Goal: Register for event/course

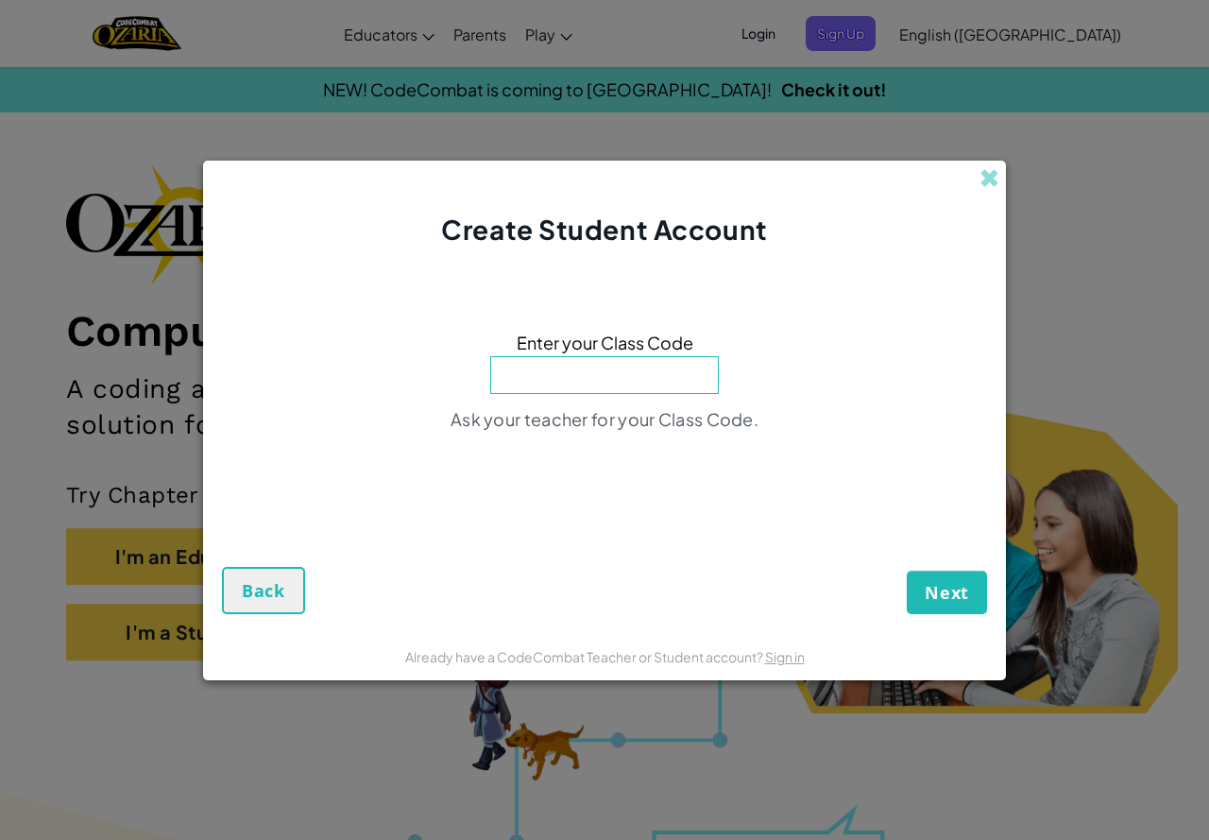
click at [552, 369] on input at bounding box center [604, 375] width 229 height 38
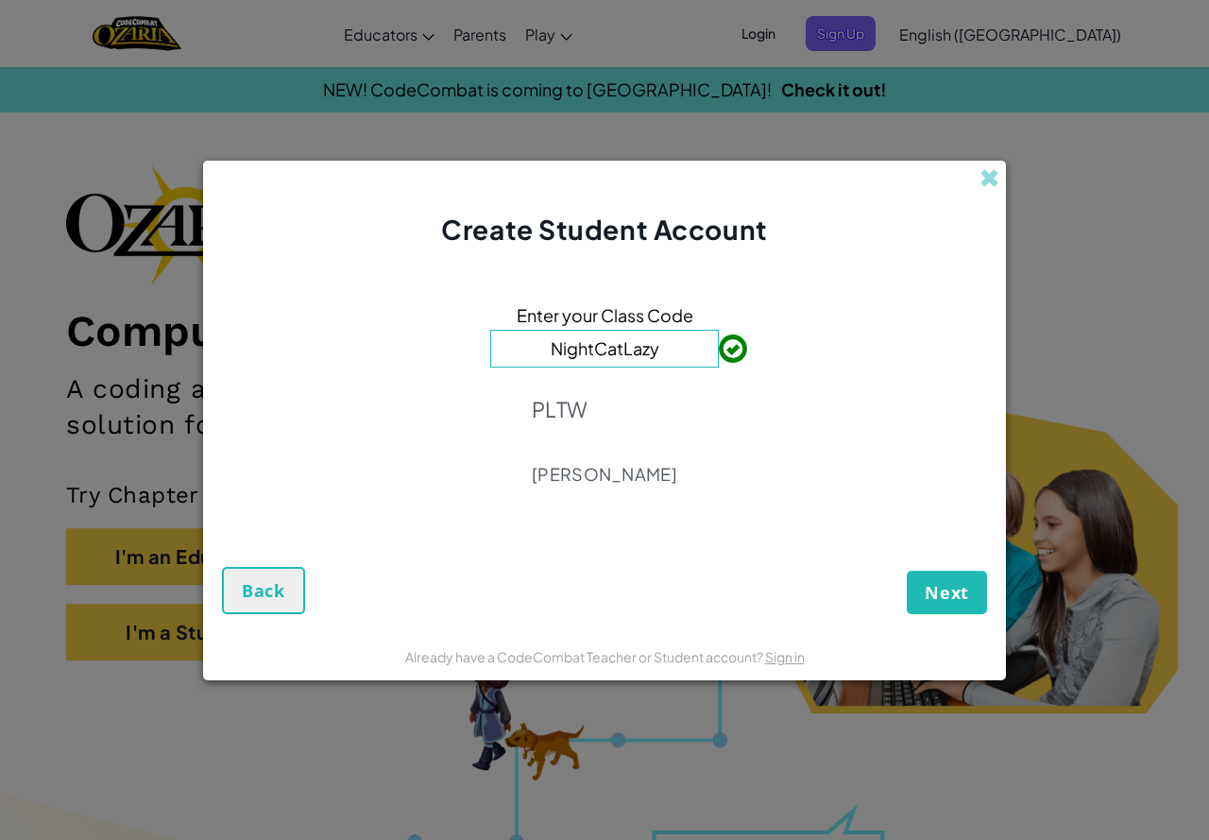
type input "NightCatLazy"
click at [937, 592] on span "Next" at bounding box center [947, 592] width 44 height 23
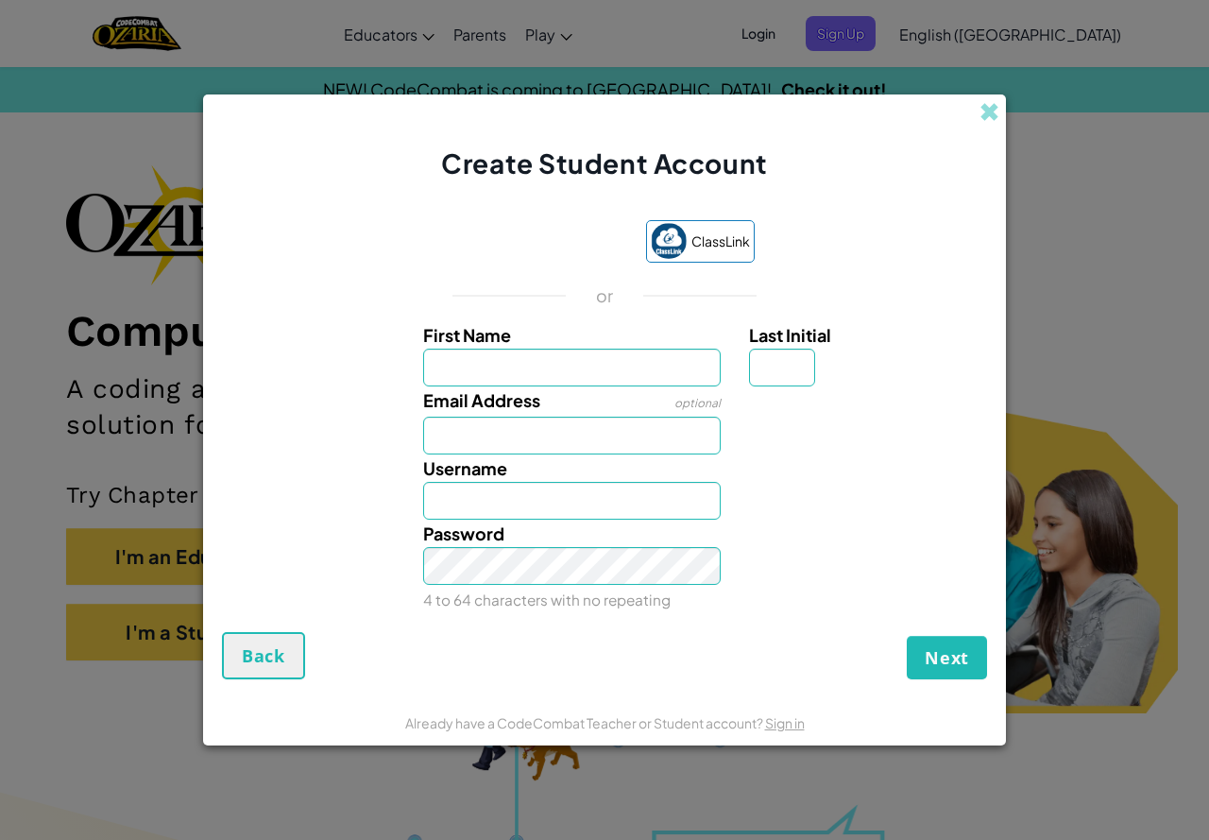
type input "m"
type input "[PERSON_NAME]"
click at [540, 502] on input "Nathan" at bounding box center [572, 501] width 298 height 38
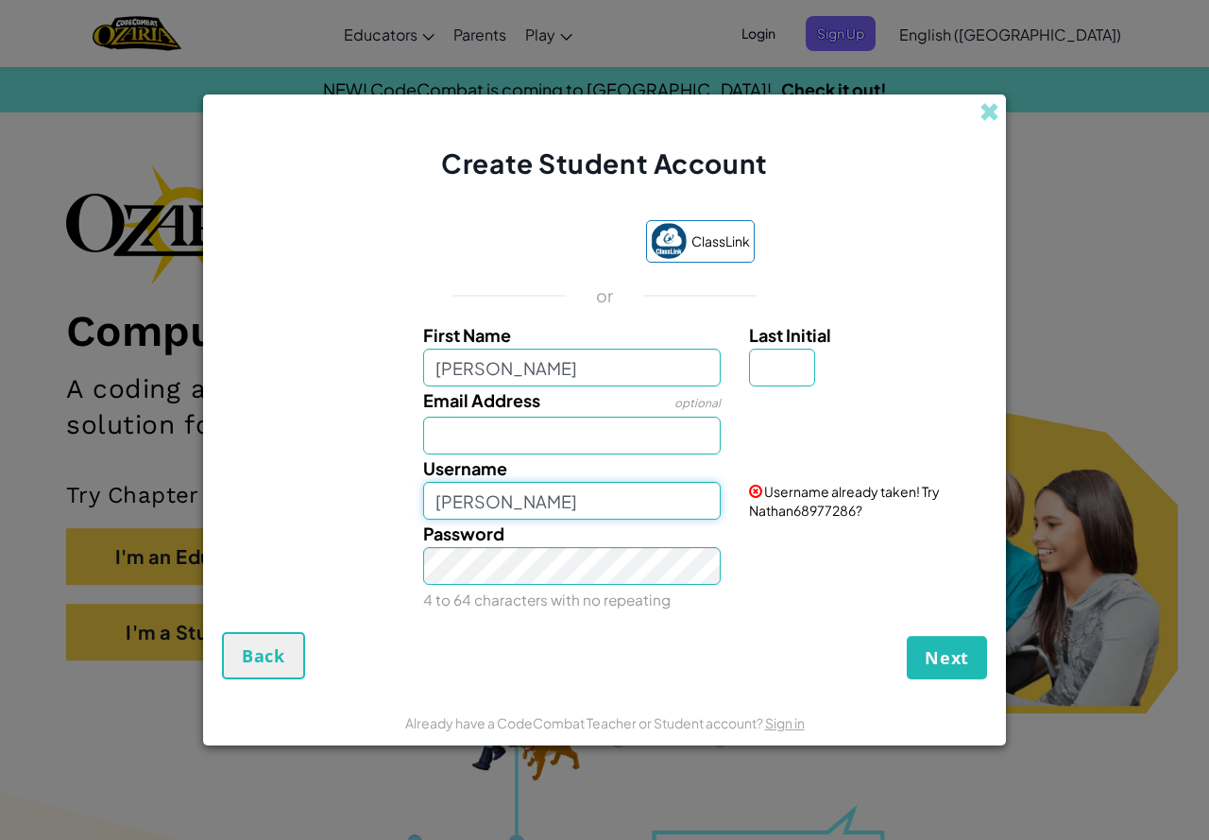
click at [527, 502] on input "Nathan" at bounding box center [572, 501] width 298 height 38
type input "Nathan68977286"
click at [927, 662] on span "Next" at bounding box center [947, 657] width 44 height 23
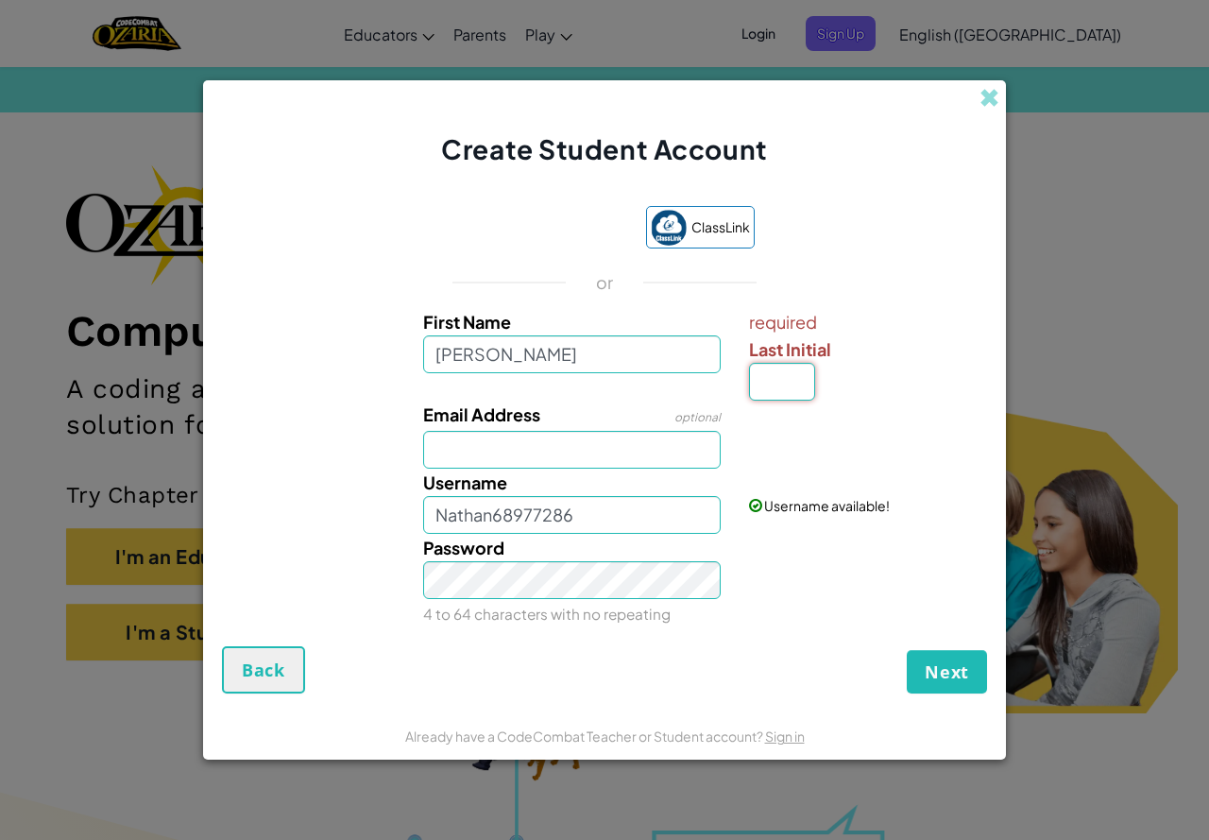
click at [766, 396] on input "Last Initial" at bounding box center [782, 382] width 66 height 38
click at [766, 395] on input "Last Initial" at bounding box center [782, 382] width 66 height 38
type input "a"
click at [941, 675] on span "Next" at bounding box center [947, 671] width 44 height 23
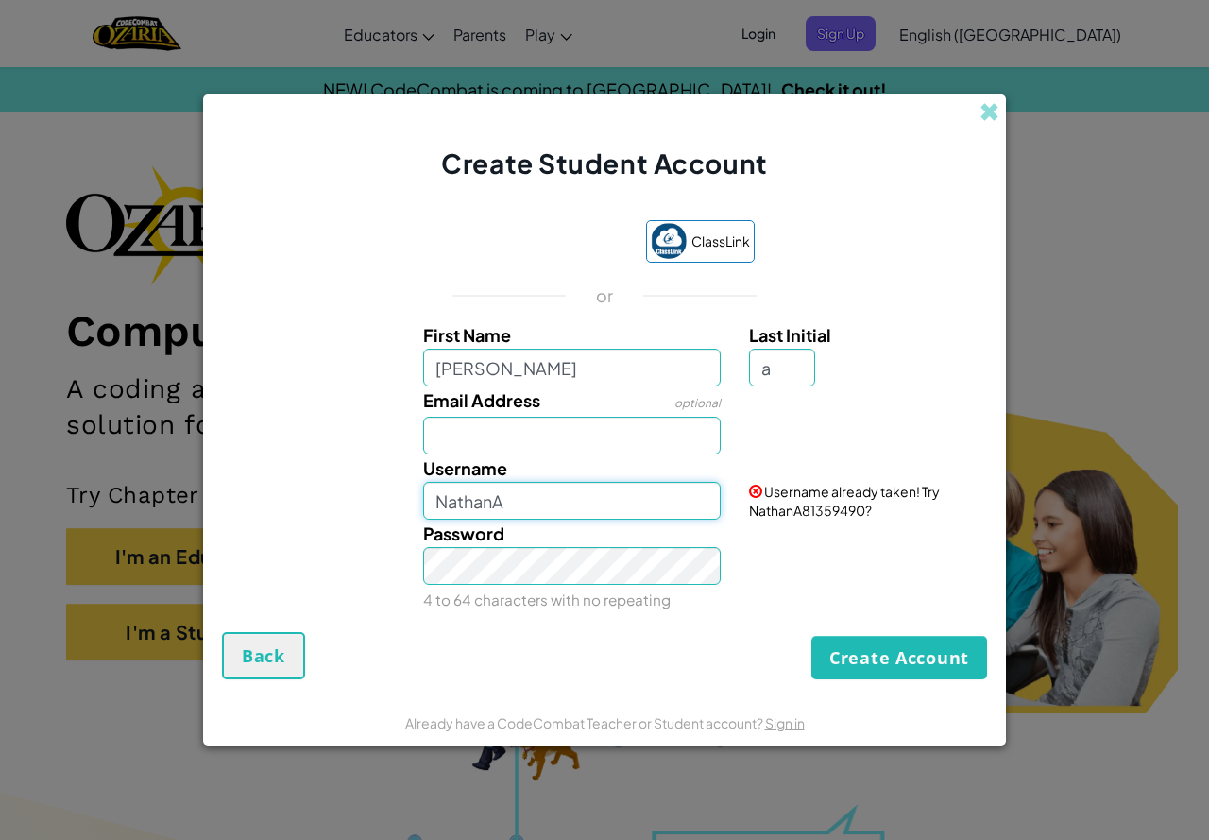
click at [556, 508] on input "NathanA" at bounding box center [572, 501] width 298 height 38
type input "NathanA81359490"
click at [877, 639] on button "Create Account" at bounding box center [899, 657] width 176 height 43
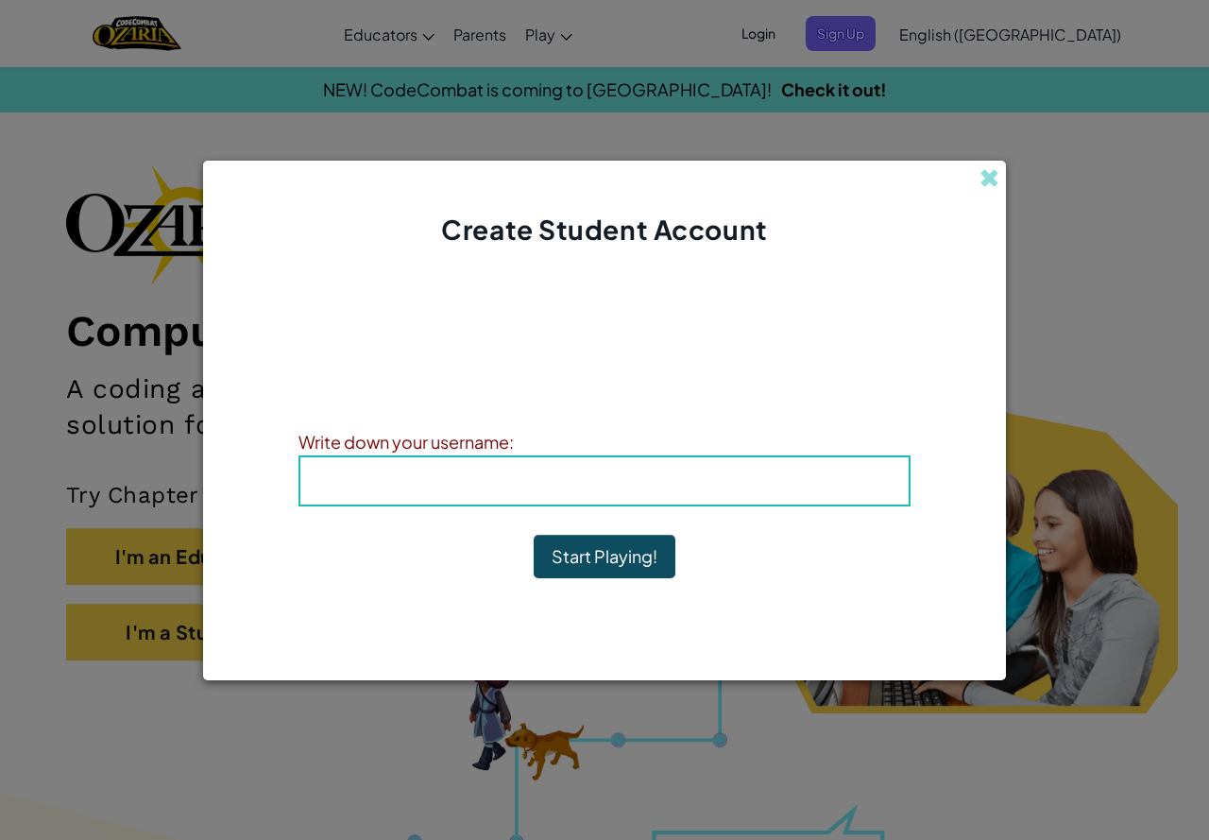
click at [621, 492] on h4 "Username : NathanA81359490" at bounding box center [604, 481] width 570 height 28
click at [622, 482] on b "Username : NathanA81359490" at bounding box center [604, 480] width 279 height 22
click at [622, 488] on b "Username : NathanA81359490" at bounding box center [604, 480] width 279 height 22
drag, startPoint x: 631, startPoint y: 468, endPoint x: 632, endPoint y: 477, distance: 9.5
click at [631, 475] on h4 "Username : NathanA81359490" at bounding box center [604, 481] width 570 height 28
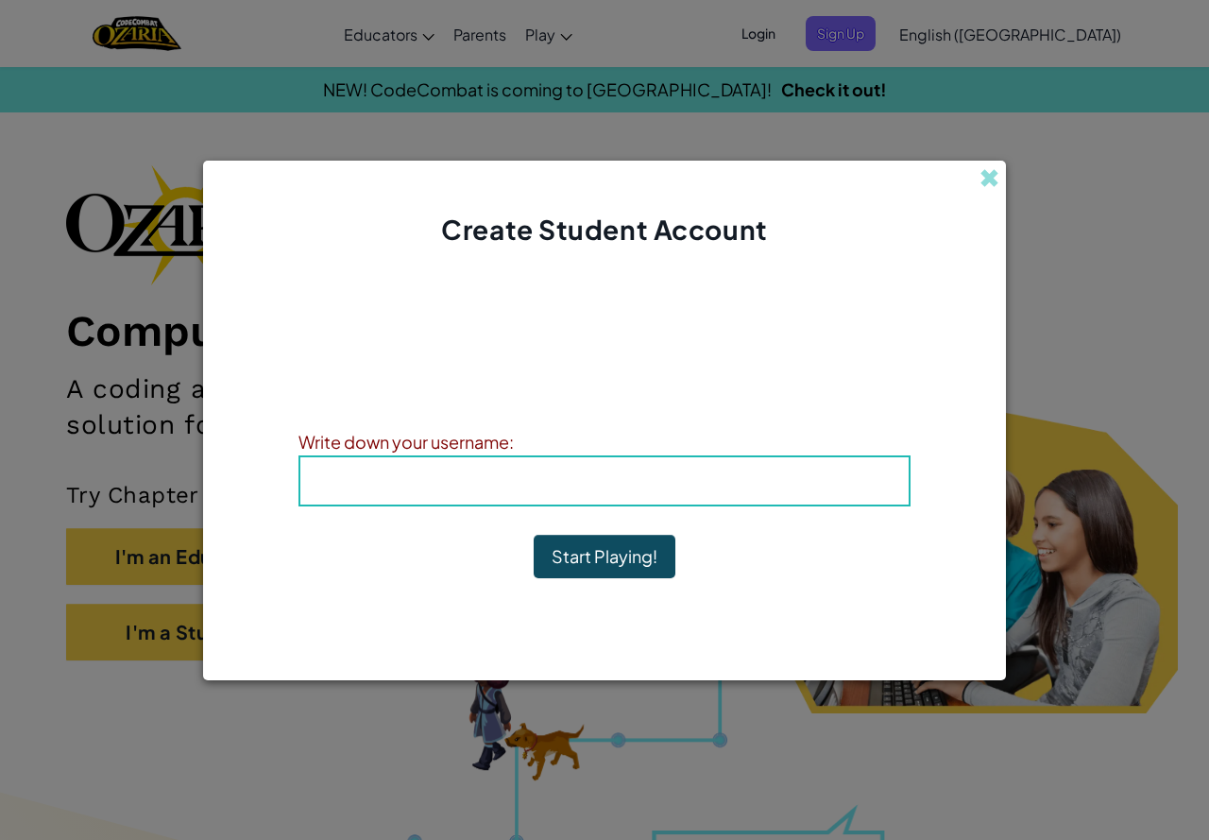
click at [632, 477] on b "Username : NathanA81359490" at bounding box center [604, 480] width 279 height 22
click at [634, 553] on button "Start Playing!" at bounding box center [605, 556] width 142 height 43
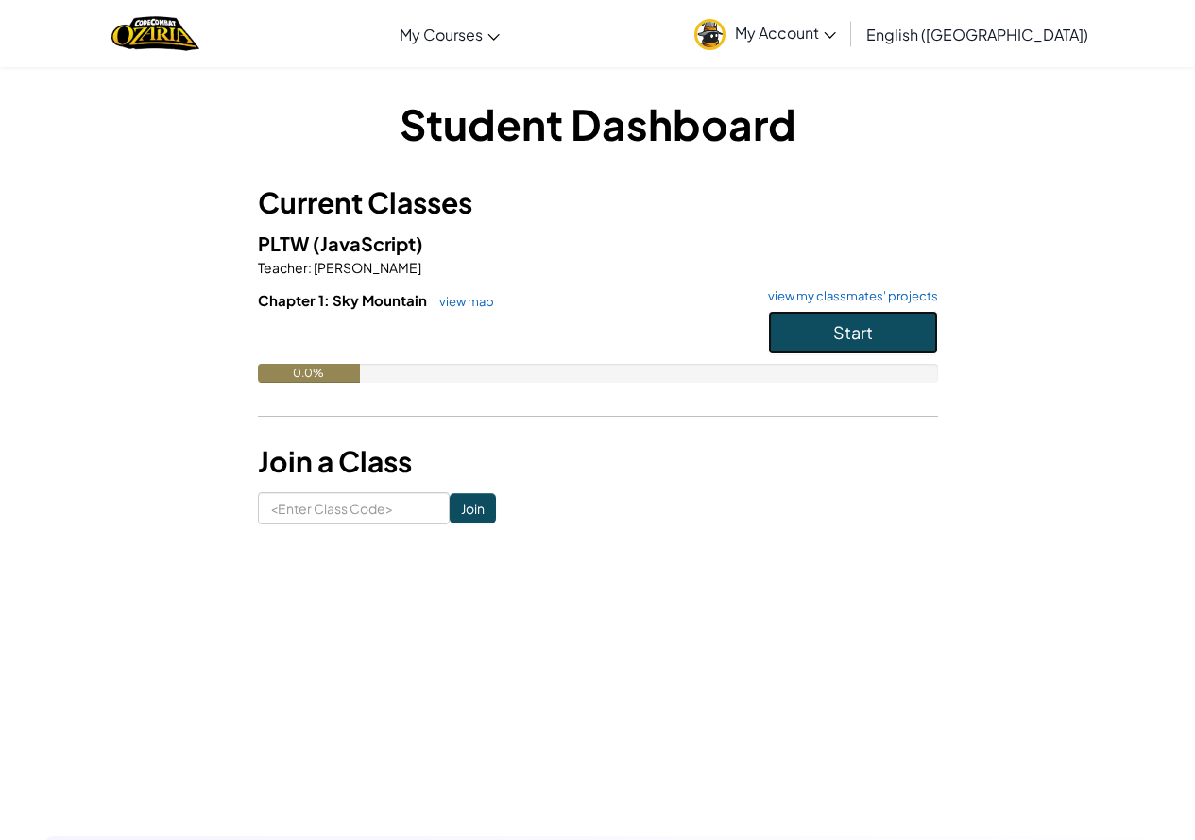
click at [859, 312] on button "Start" at bounding box center [853, 332] width 170 height 43
click at [861, 320] on button "Start" at bounding box center [853, 332] width 170 height 43
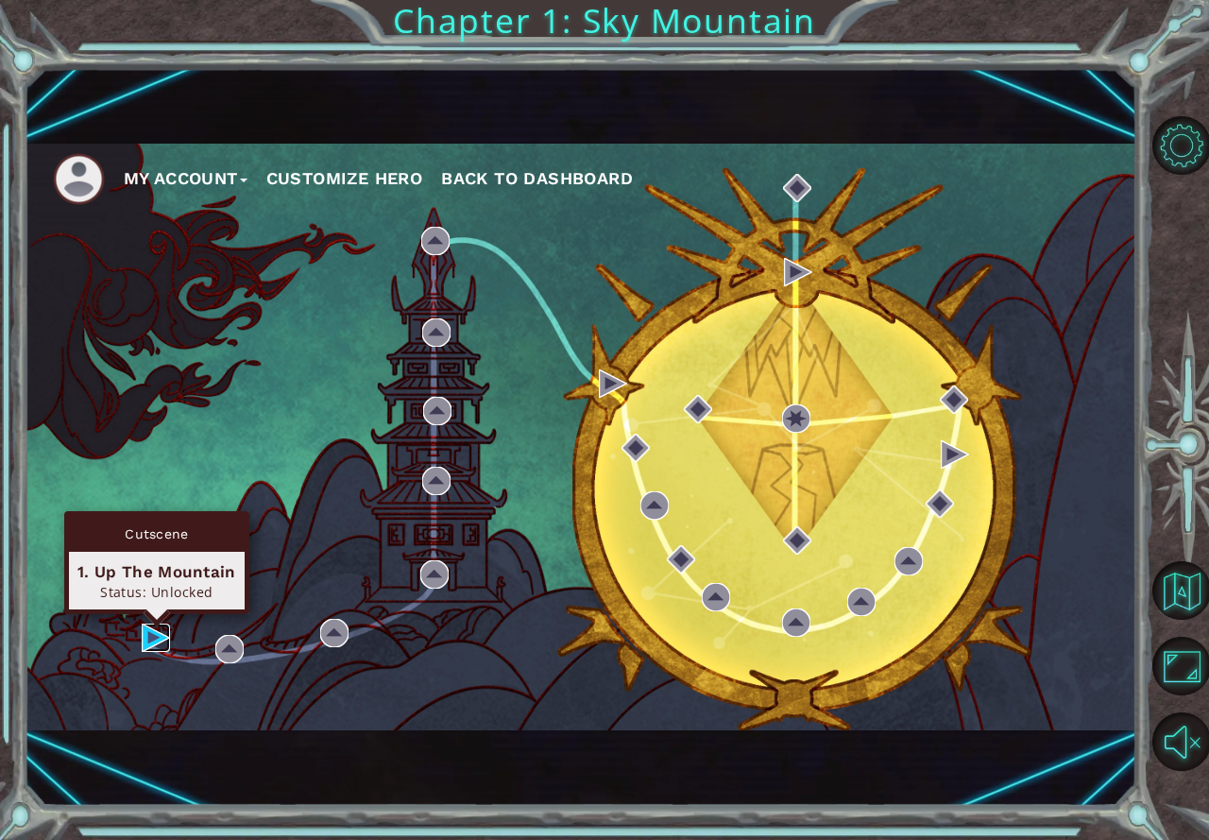
click at [143, 632] on img at bounding box center [156, 637] width 28 height 28
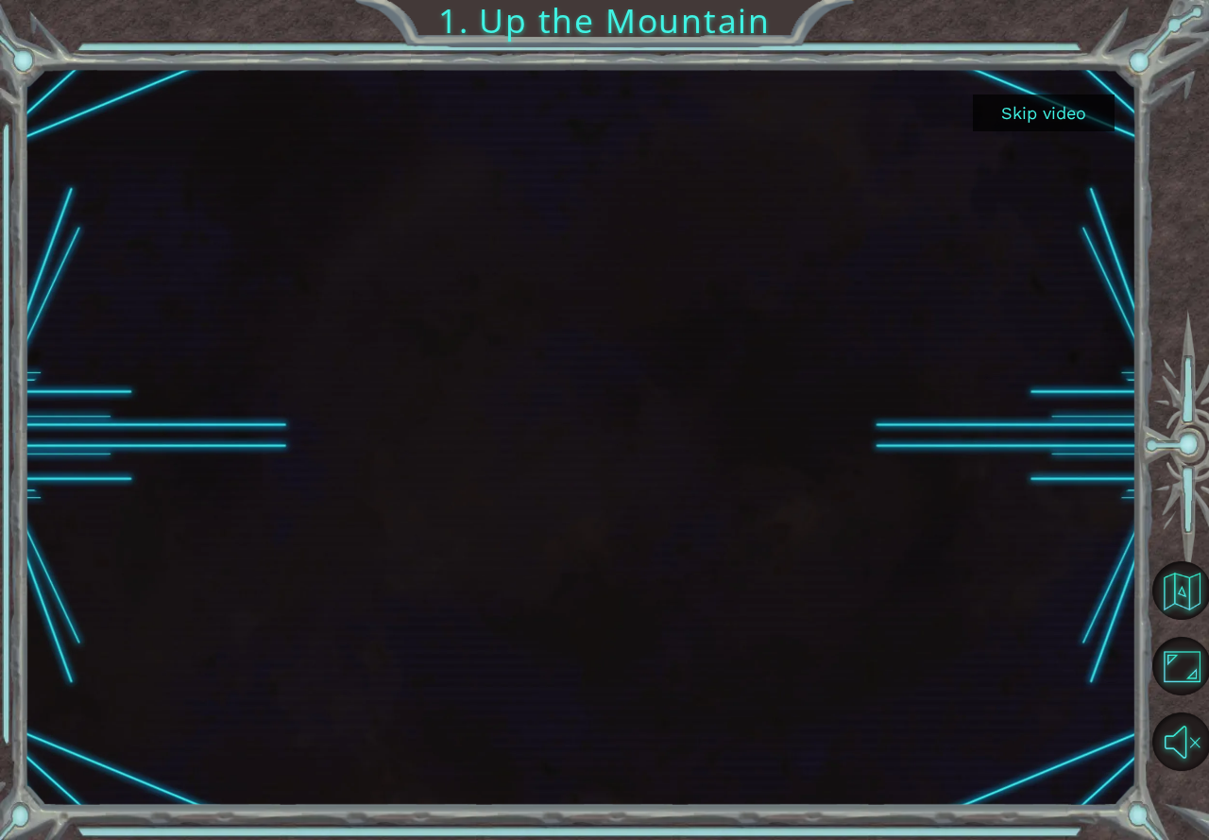
click at [1063, 102] on button "Skip video" at bounding box center [1044, 112] width 142 height 37
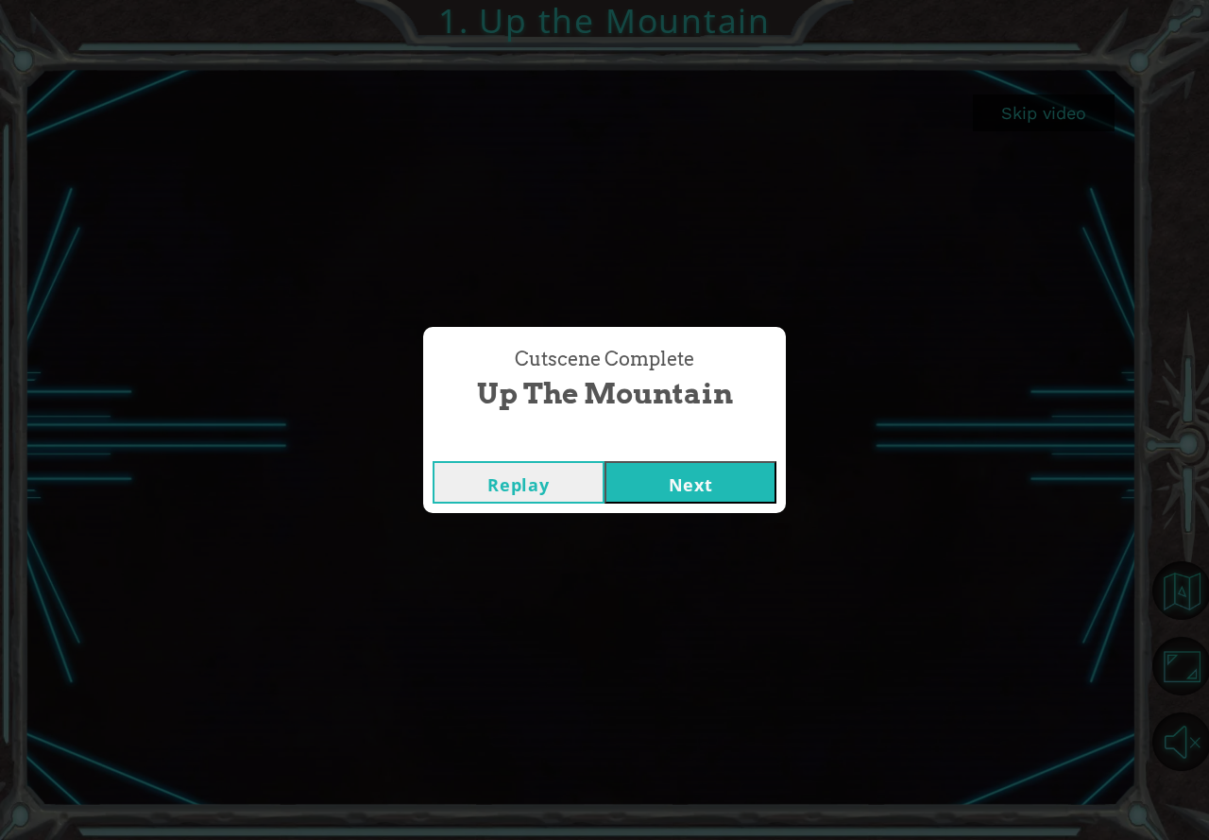
click at [711, 474] on button "Next" at bounding box center [690, 482] width 172 height 43
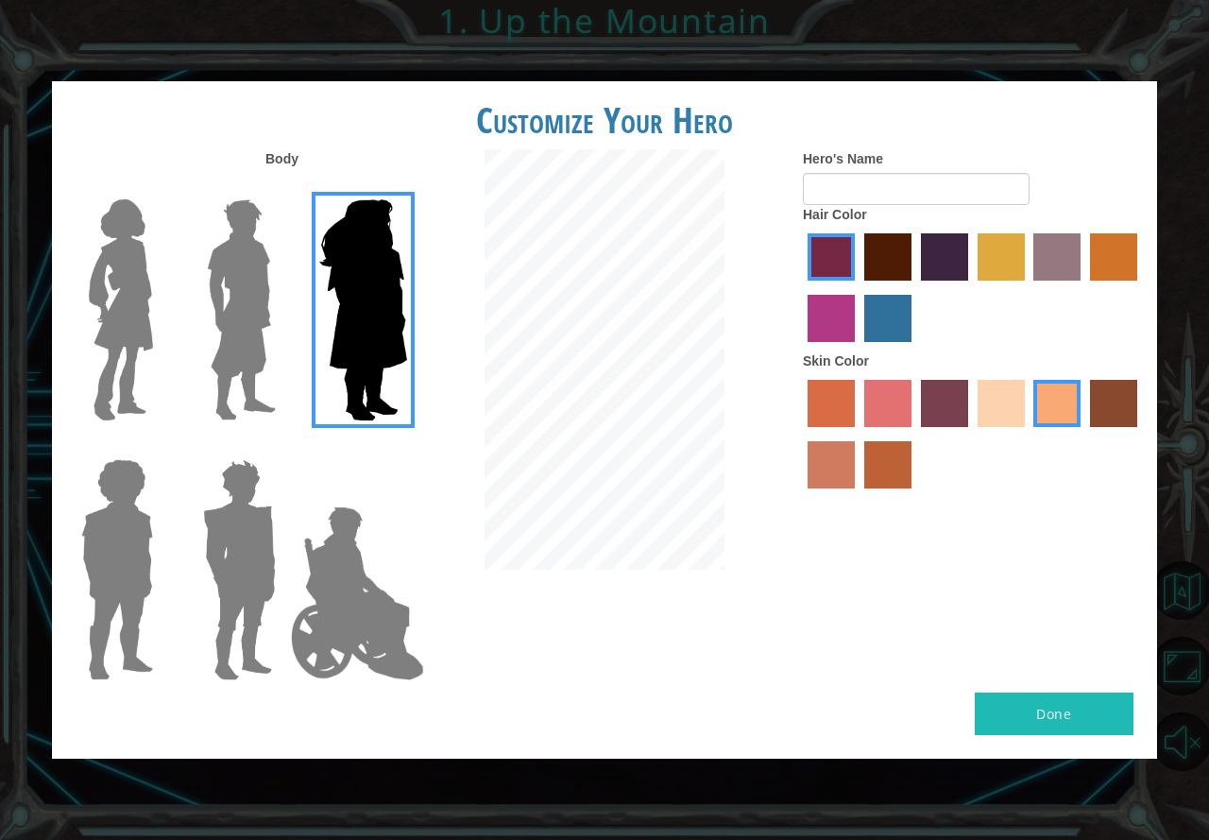
click at [206, 317] on img at bounding box center [241, 310] width 84 height 236
click at [283, 187] on input "Hero Lars" at bounding box center [283, 187] width 0 height 0
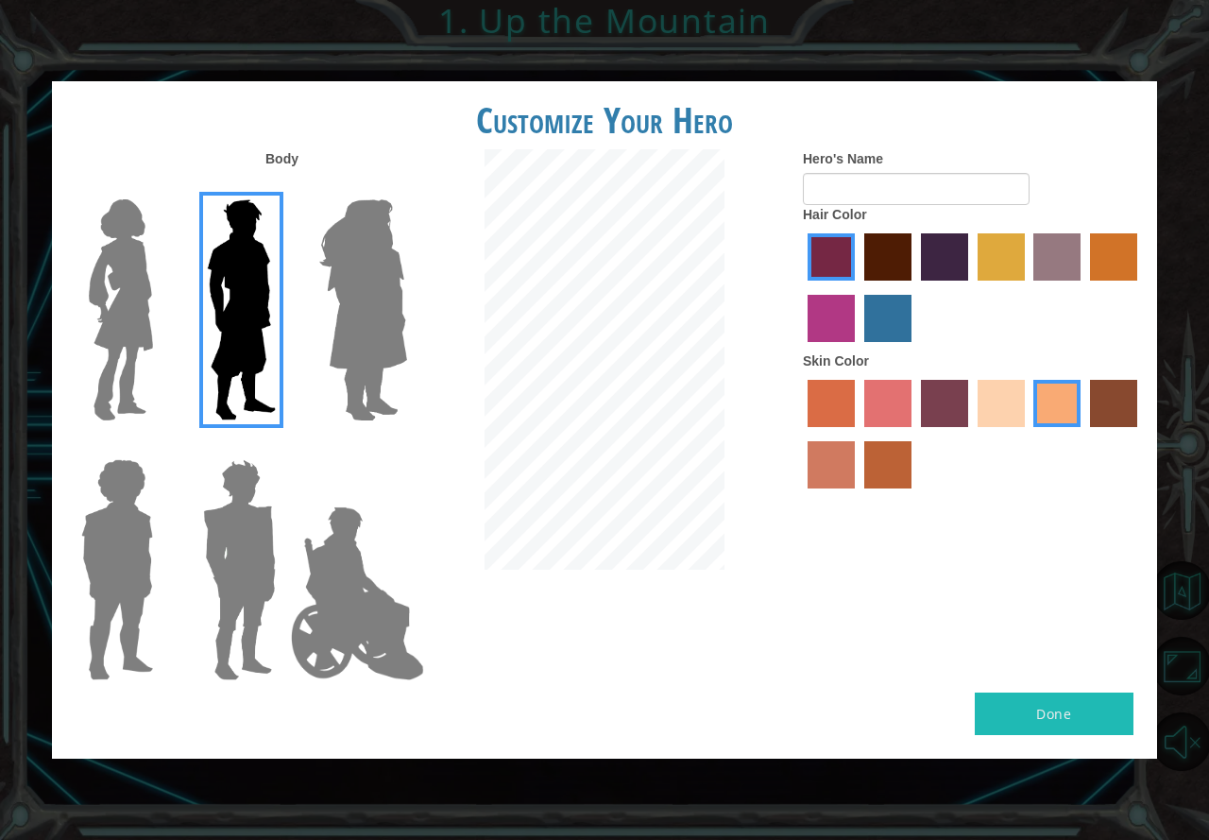
click at [225, 552] on img at bounding box center [240, 569] width 88 height 236
click at [283, 447] on input "Hero Garnet" at bounding box center [283, 447] width 0 height 0
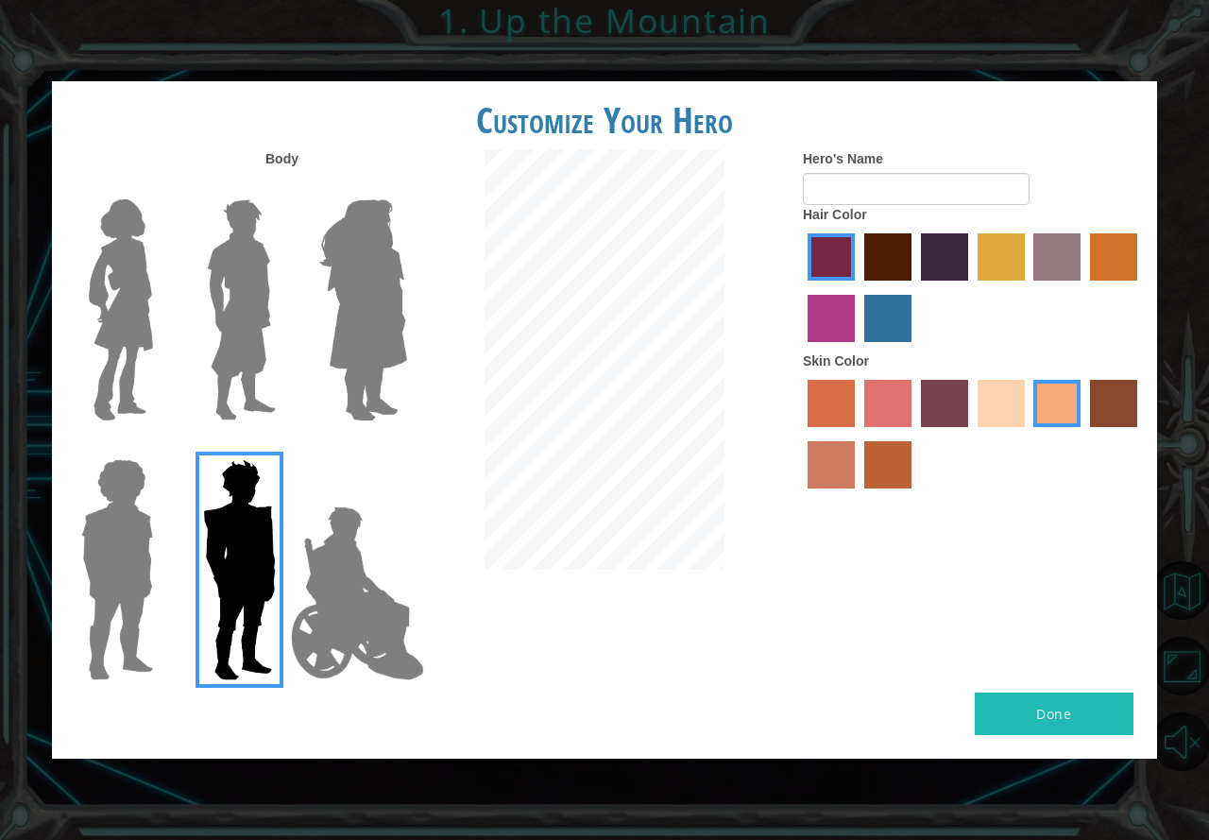
click at [298, 582] on img at bounding box center [357, 593] width 148 height 189
click at [406, 447] on input "Hero Jamie" at bounding box center [406, 447] width 0 height 0
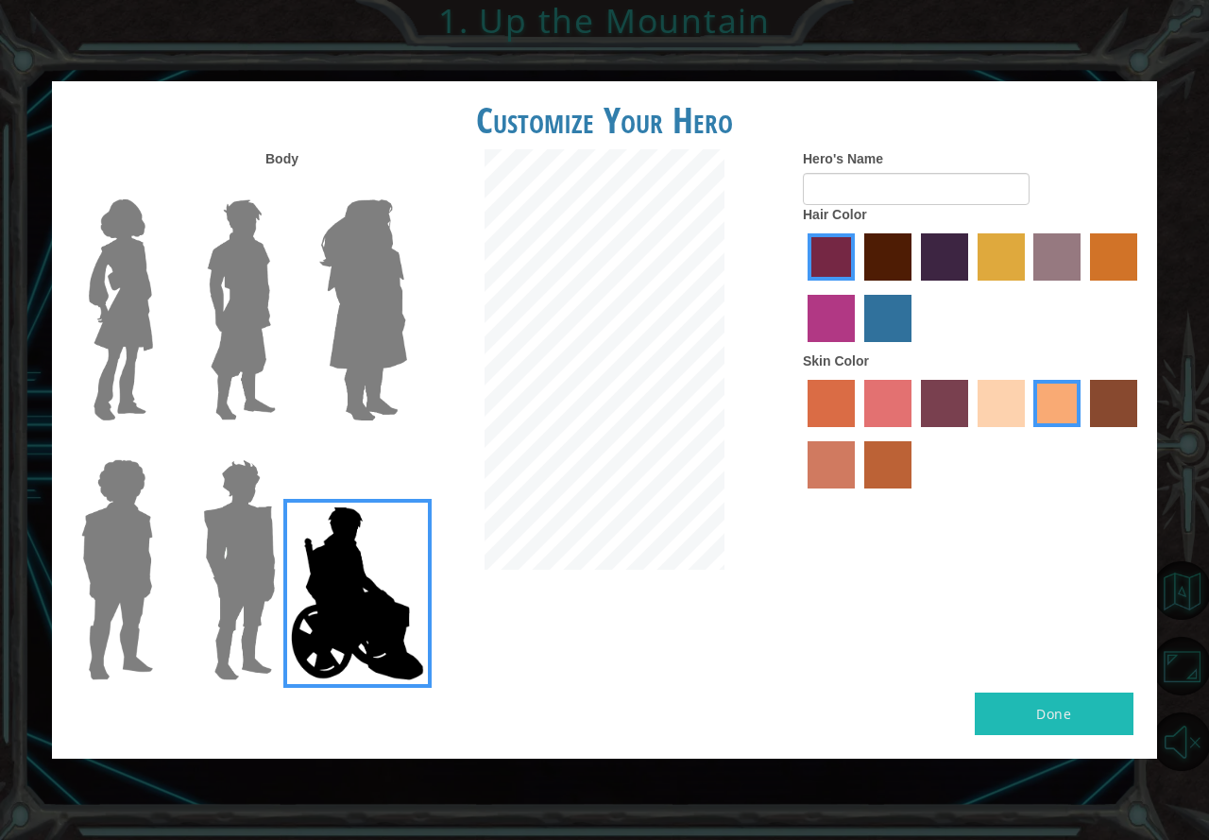
click at [1067, 395] on label "tacao skin color" at bounding box center [1056, 403] width 47 height 47
click at [1028, 434] on input "tacao skin color" at bounding box center [1028, 434] width 0 height 0
drag, startPoint x: 1066, startPoint y: 400, endPoint x: 1066, endPoint y: 411, distance: 10.4
click at [1066, 411] on label "tacao skin color" at bounding box center [1056, 403] width 47 height 47
click at [1028, 434] on input "tacao skin color" at bounding box center [1028, 434] width 0 height 0
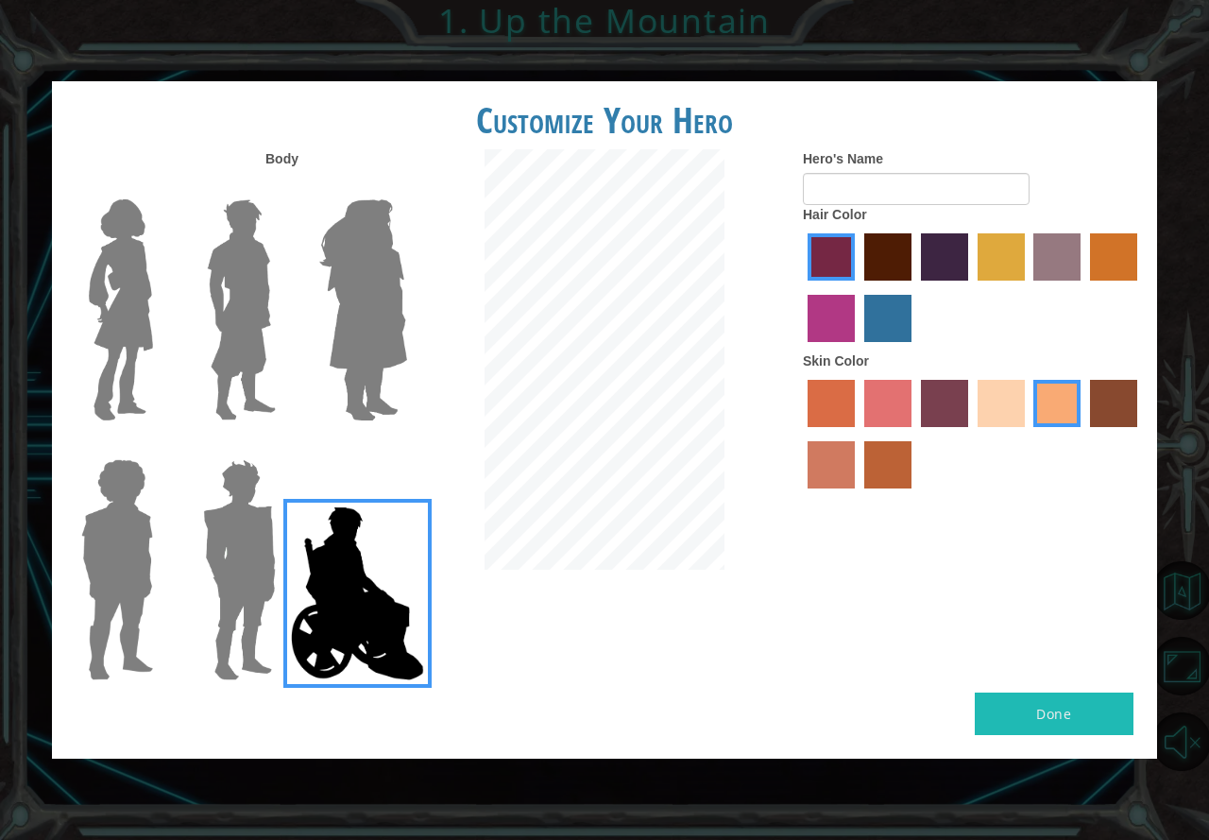
click at [996, 404] on label "sandy beach skin color" at bounding box center [1001, 403] width 47 height 47
click at [971, 434] on input "sandy beach skin color" at bounding box center [971, 434] width 0 height 0
click at [1035, 400] on label "tacao skin color" at bounding box center [1056, 403] width 47 height 47
click at [1028, 434] on input "tacao skin color" at bounding box center [1028, 434] width 0 height 0
click at [885, 241] on label "maroon hair color" at bounding box center [887, 256] width 47 height 47
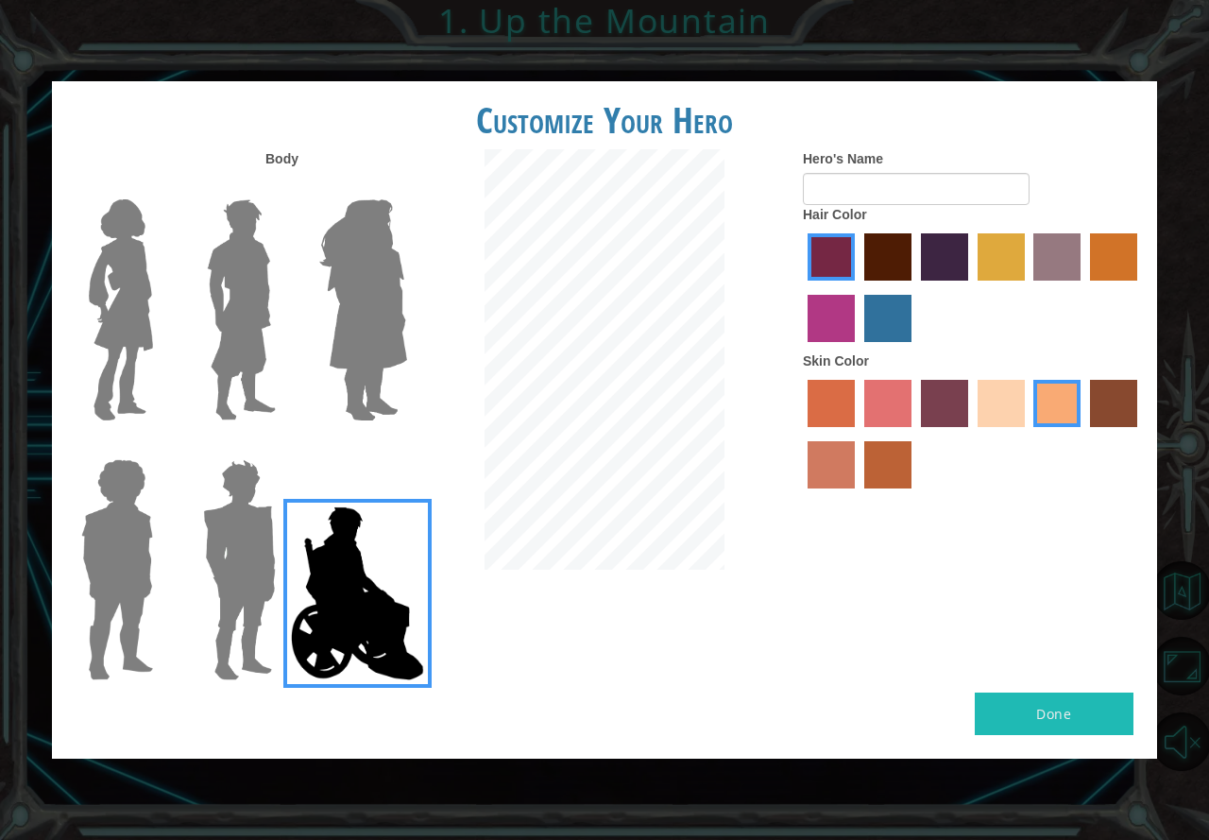
click at [858, 287] on input "maroon hair color" at bounding box center [858, 287] width 0 height 0
click at [997, 695] on button "Done" at bounding box center [1054, 713] width 159 height 43
click at [1013, 702] on button "Done" at bounding box center [1054, 713] width 159 height 43
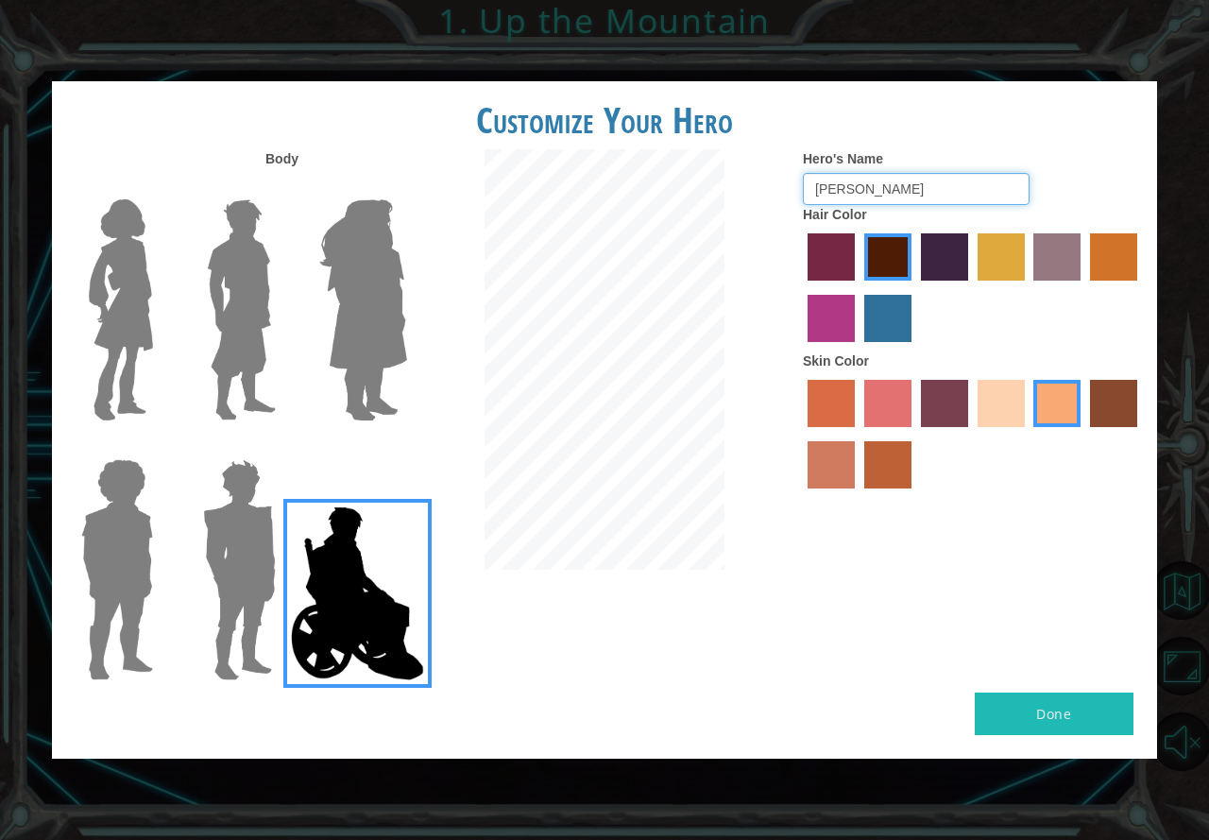
type input "[PERSON_NAME]"
drag, startPoint x: 1077, startPoint y: 717, endPoint x: 1109, endPoint y: 719, distance: 32.2
click at [1109, 719] on button "Done" at bounding box center [1054, 713] width 159 height 43
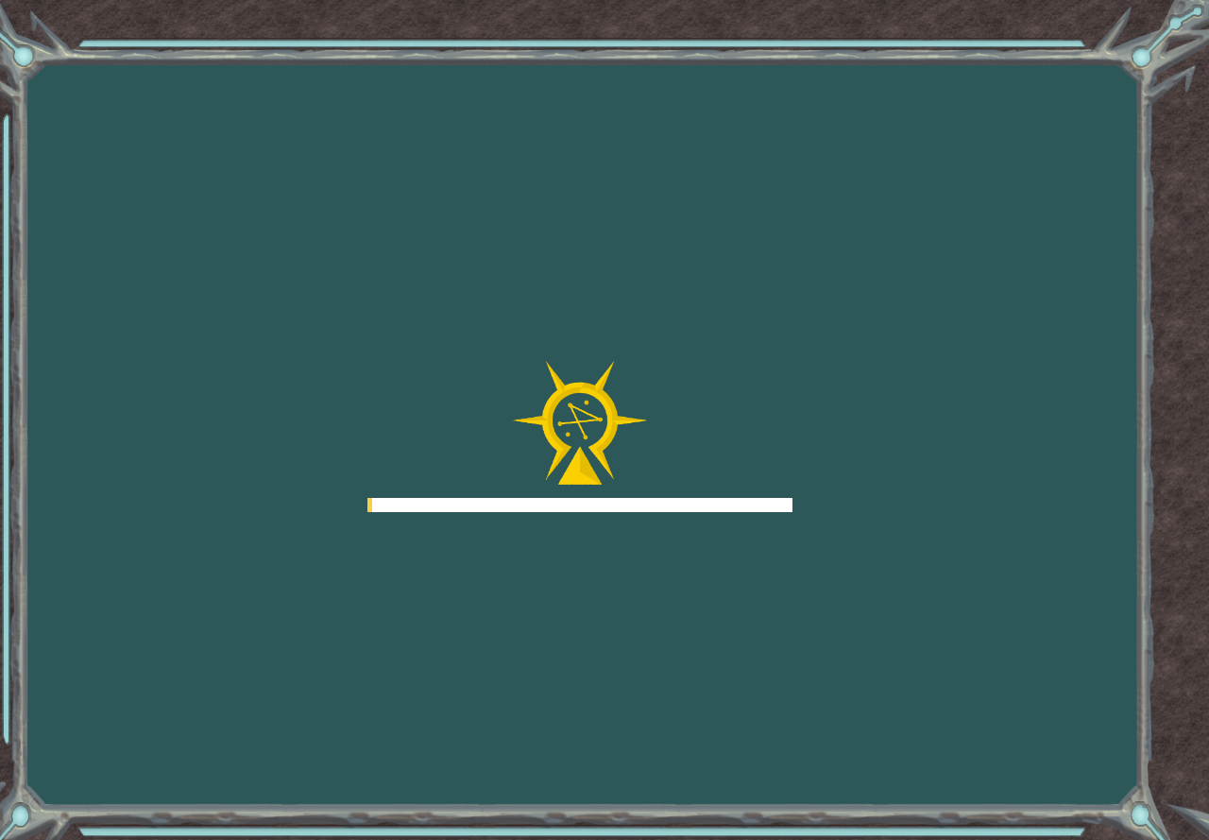
click at [1109, 719] on div "Goals Error loading from server. Try refreshing the page. You'll need to join a…" at bounding box center [604, 420] width 1209 height 840
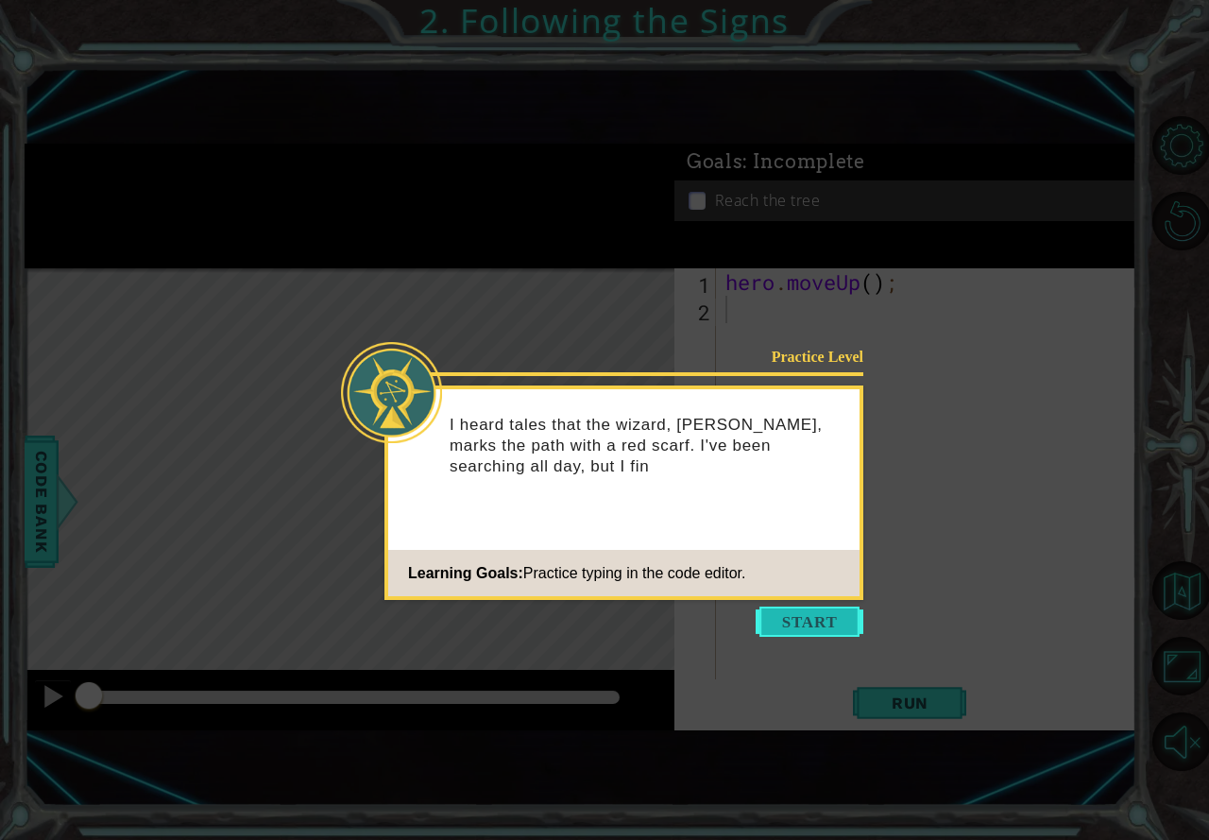
click at [788, 624] on button "Start" at bounding box center [810, 621] width 108 height 30
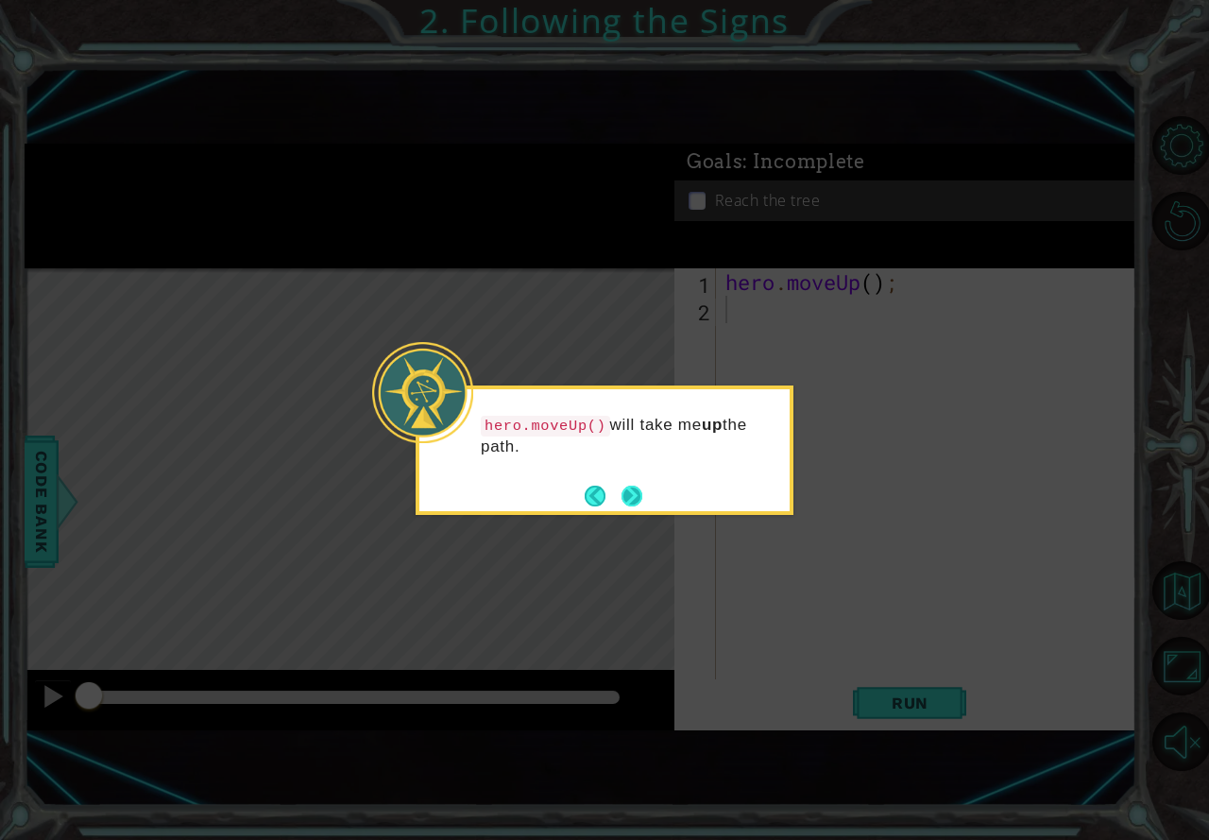
click at [637, 492] on button "Next" at bounding box center [631, 495] width 21 height 21
click at [637, 490] on div "Level Map" at bounding box center [461, 546] width 873 height 556
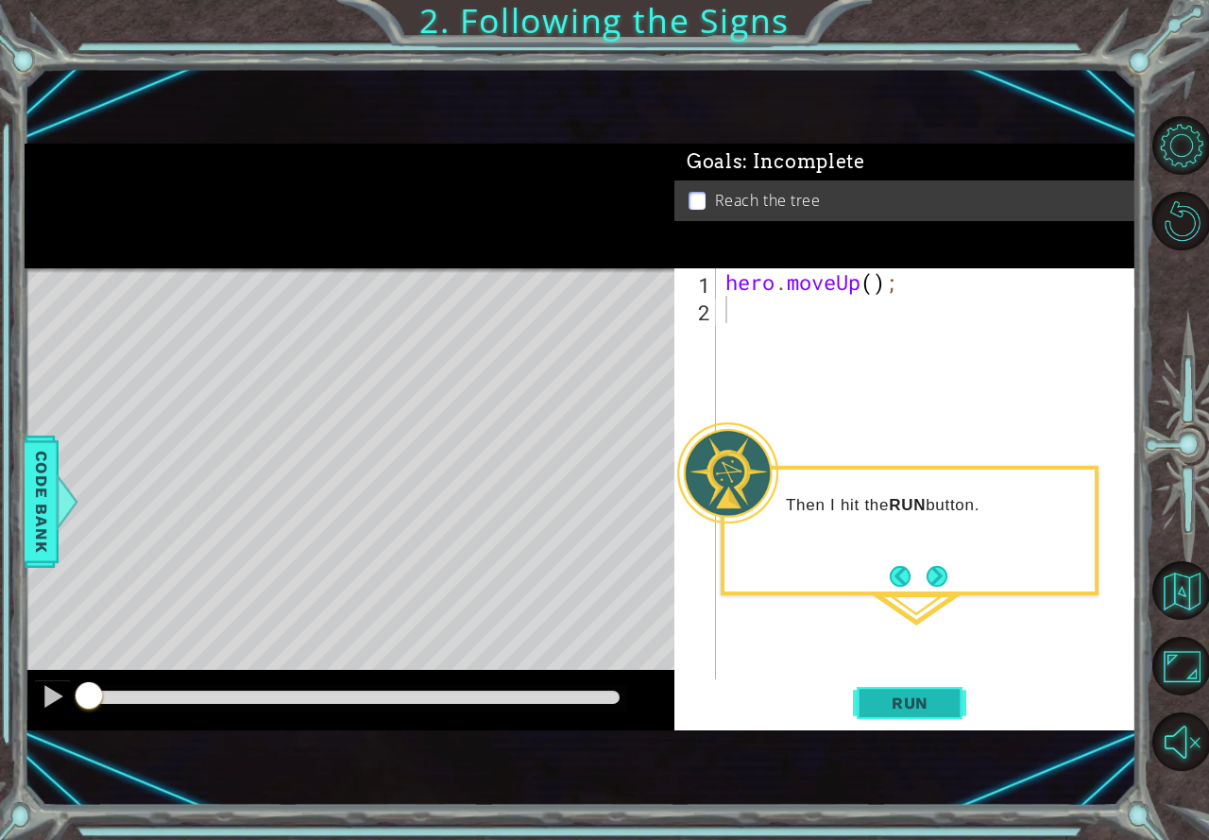
click at [927, 695] on span "Run" at bounding box center [910, 702] width 75 height 19
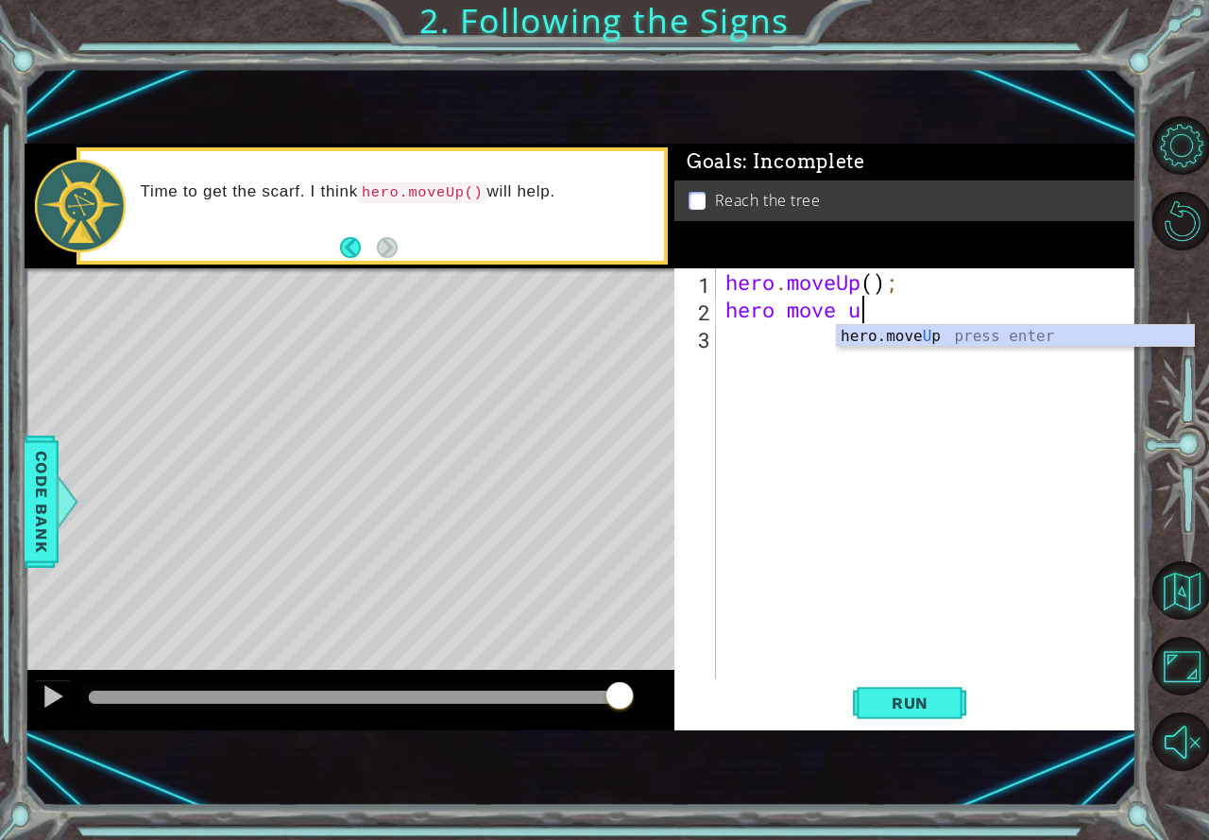
type textarea "hero move up"
click at [904, 337] on div "hero.move Up press enter" at bounding box center [1015, 359] width 357 height 68
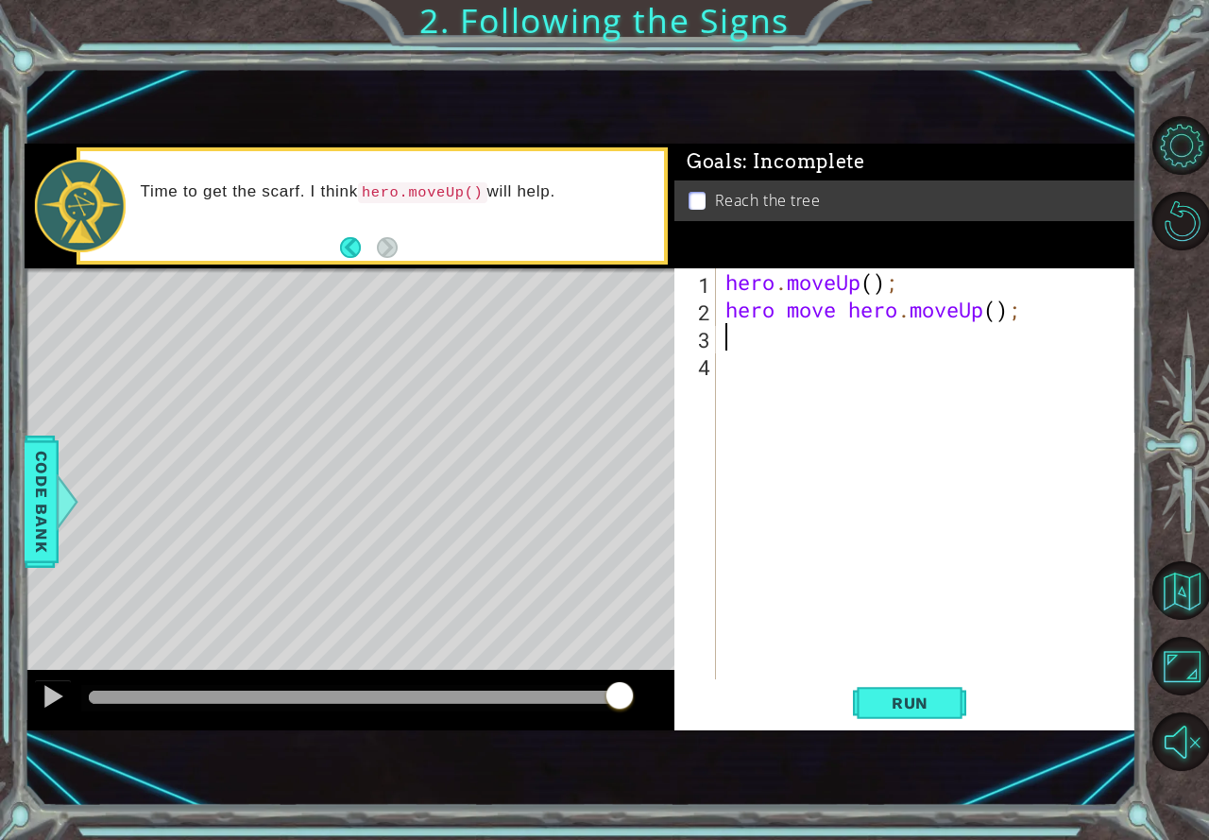
scroll to position [0, 0]
click at [888, 706] on span "Run" at bounding box center [910, 702] width 75 height 19
